Goal: Navigation & Orientation: Find specific page/section

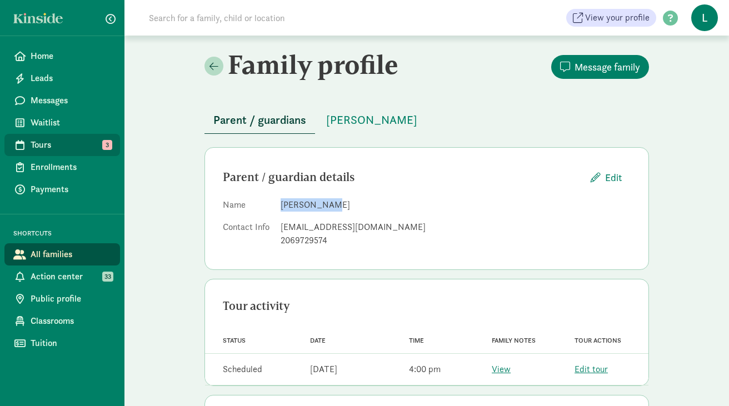
click at [67, 144] on span "Tours" at bounding box center [71, 144] width 81 height 13
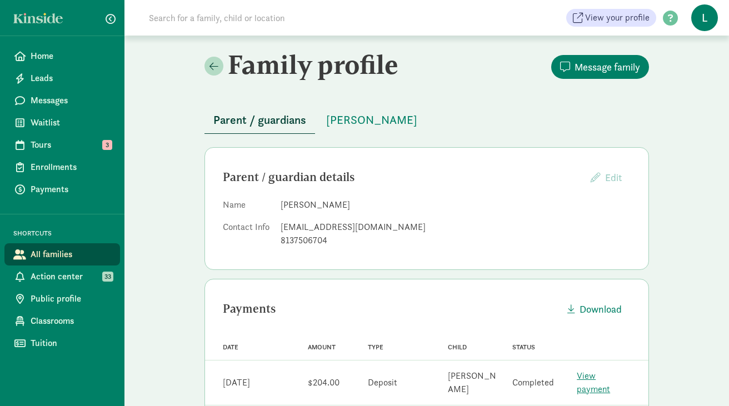
scroll to position [54, 0]
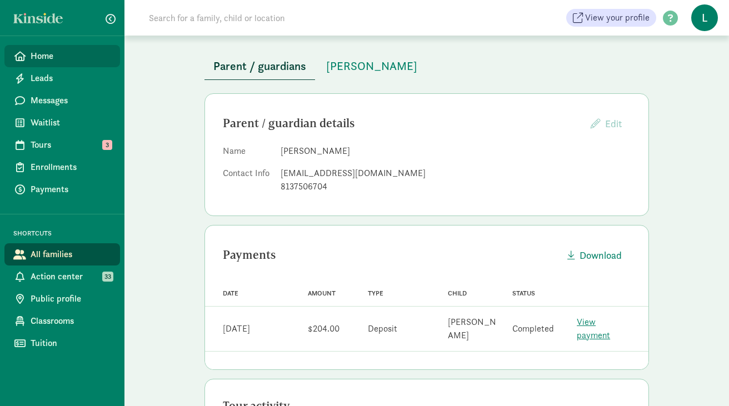
click at [37, 61] on span "Home" at bounding box center [71, 55] width 81 height 13
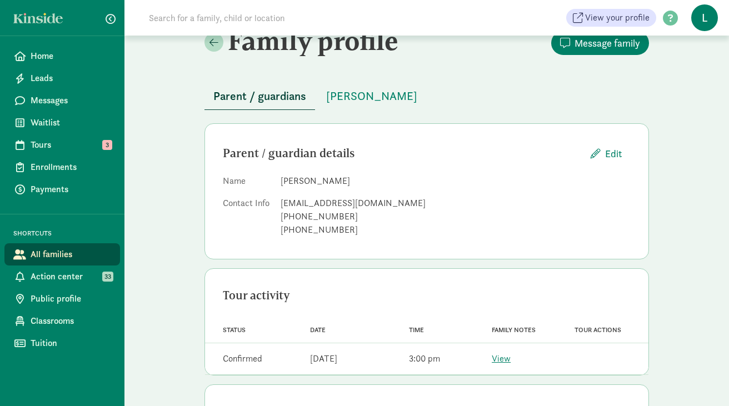
scroll to position [21, 0]
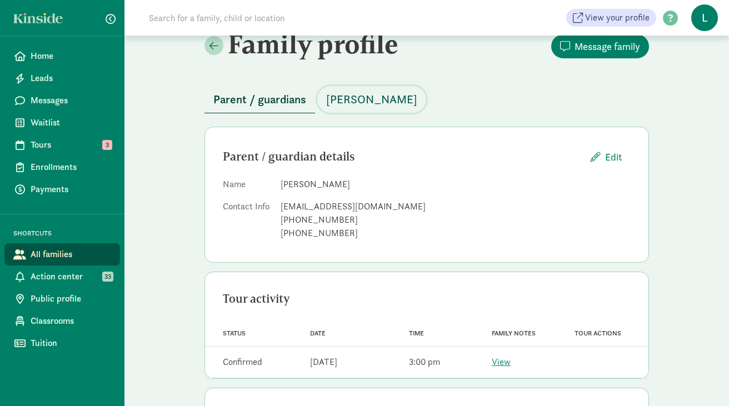
click at [368, 104] on span "[PERSON_NAME]" at bounding box center [371, 100] width 91 height 18
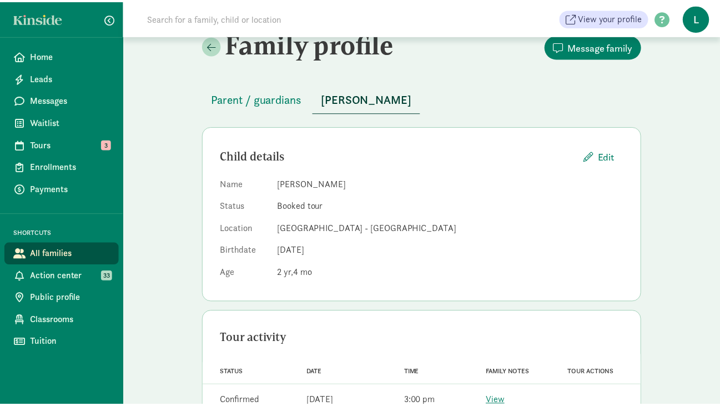
scroll to position [56, 0]
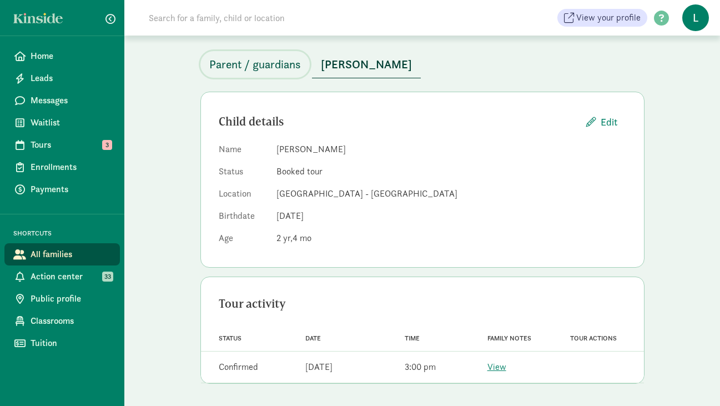
click at [277, 59] on span "Parent / guardians" at bounding box center [255, 65] width 92 height 18
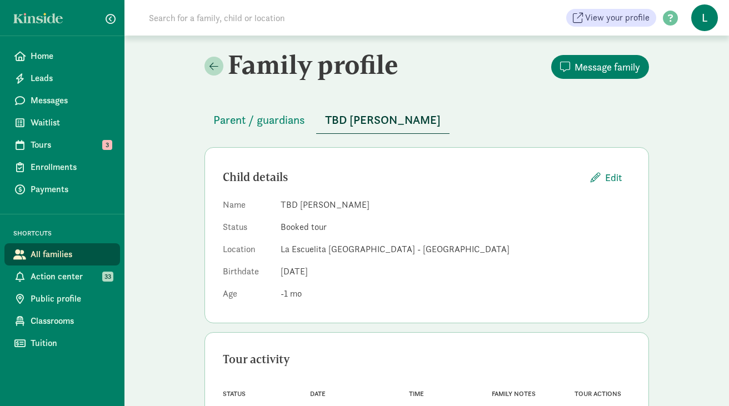
scroll to position [56, 0]
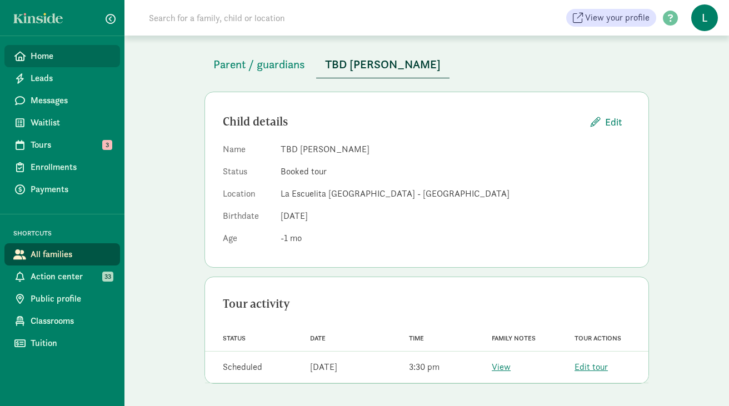
click at [72, 51] on span "Home" at bounding box center [71, 55] width 81 height 13
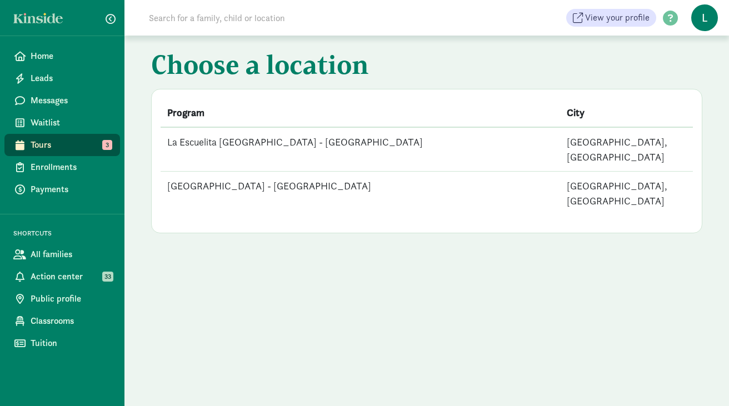
click at [289, 172] on td "[GEOGRAPHIC_DATA] - [GEOGRAPHIC_DATA]" at bounding box center [360, 194] width 399 height 44
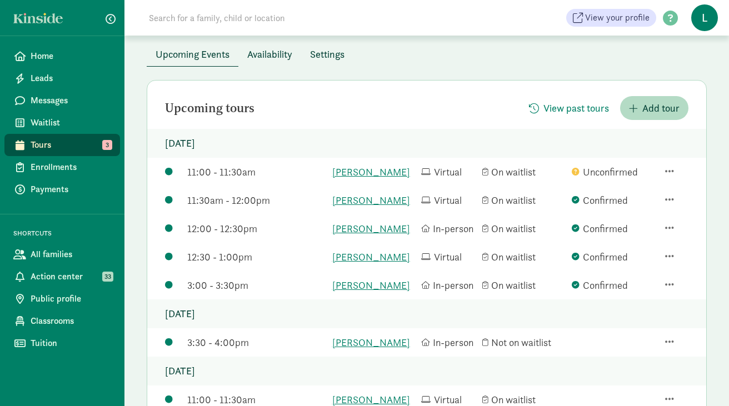
scroll to position [110, 0]
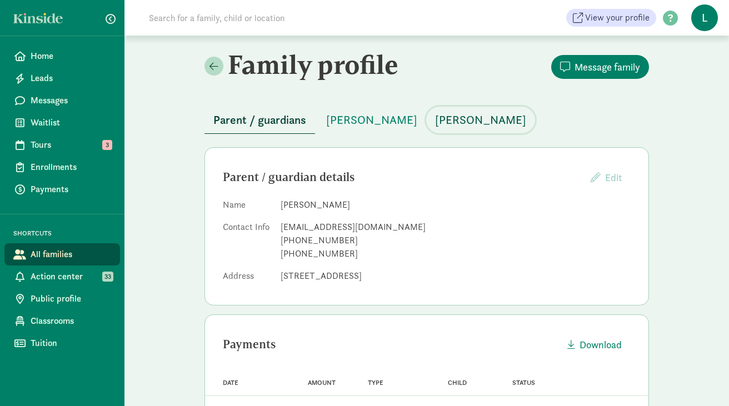
click at [456, 116] on span "[PERSON_NAME]" at bounding box center [480, 120] width 91 height 18
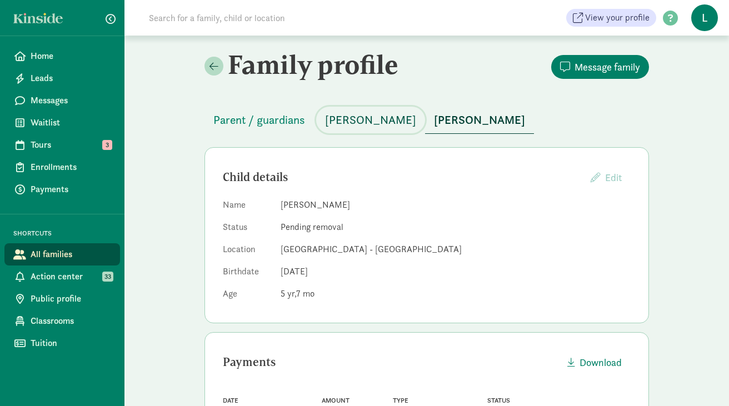
click at [362, 116] on span "[PERSON_NAME]" at bounding box center [370, 120] width 91 height 18
click at [482, 122] on span "[PERSON_NAME]" at bounding box center [479, 120] width 91 height 18
click at [62, 56] on span "Home" at bounding box center [71, 55] width 81 height 13
